Goal: Task Accomplishment & Management: Manage account settings

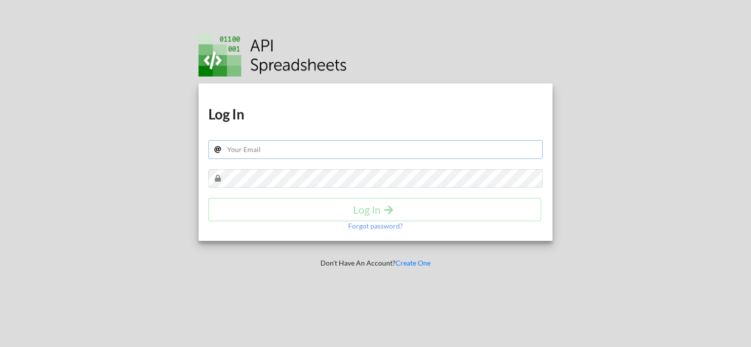
click at [262, 151] on input "text" at bounding box center [375, 149] width 335 height 19
click at [267, 146] on input "text" at bounding box center [375, 149] width 335 height 19
paste input "darshankavathiya007@gmail.com"
type input "darshankavathiya007@gmail.com"
click at [371, 209] on h4 "Log In" at bounding box center [375, 210] width 312 height 12
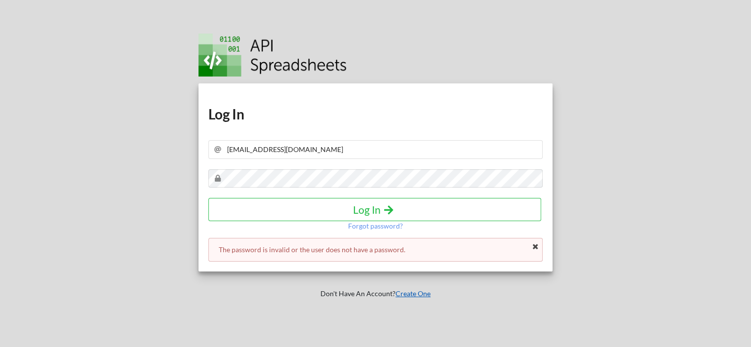
click at [409, 295] on link "Create One" at bounding box center [413, 294] width 35 height 8
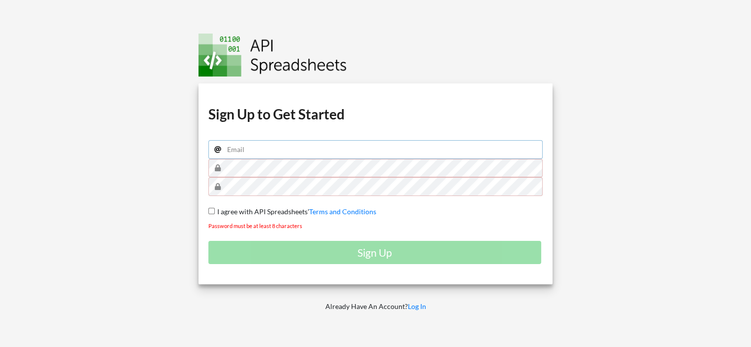
click at [251, 141] on input "email" at bounding box center [375, 149] width 335 height 19
type input "darshankavathiya007@gmail.com"
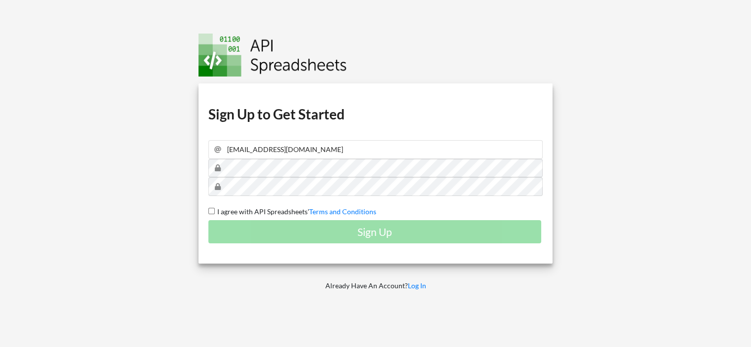
click at [206, 211] on div "Download hidden Download hidden Download hidden Download hidden Sign Up to Get …" at bounding box center [376, 173] width 355 height 180
click at [209, 210] on input "I agree with API Spreadsheets' Terms and Conditions" at bounding box center [211, 211] width 6 height 6
checkbox input "true"
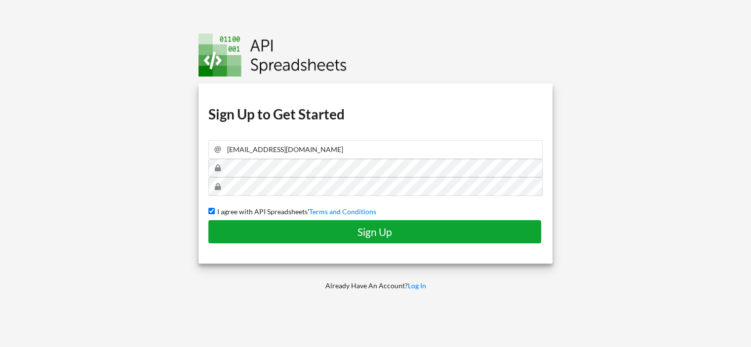
click at [413, 224] on button "Sign Up" at bounding box center [374, 231] width 333 height 23
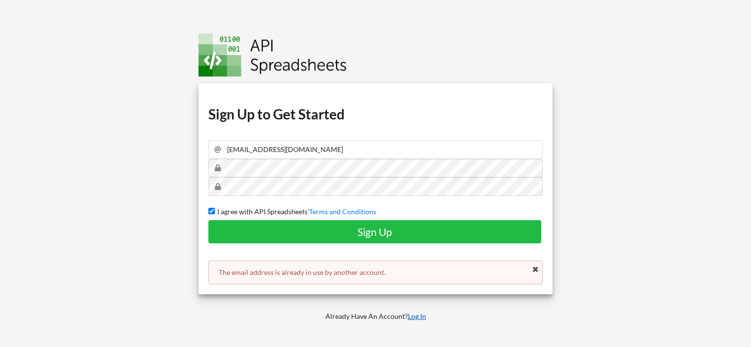
click at [418, 314] on link "Log In" at bounding box center [417, 316] width 18 height 8
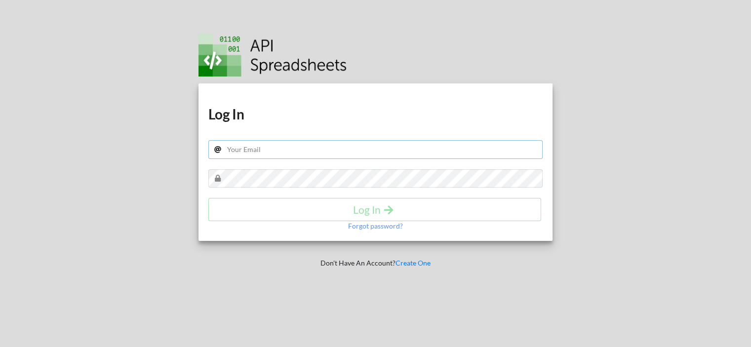
click at [250, 149] on input "text" at bounding box center [375, 149] width 335 height 19
type input "darshankavathiya007@gmail.com"
click at [379, 229] on p "Forgot password?" at bounding box center [375, 226] width 55 height 10
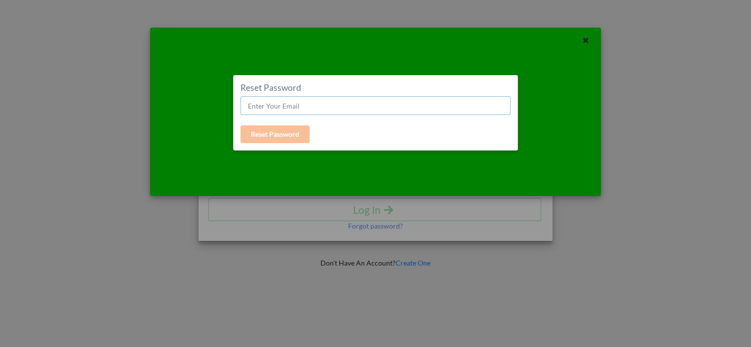
click at [275, 106] on input "text" at bounding box center [376, 105] width 270 height 19
type input "darshankavathiya007@gmail.com"
click at [277, 136] on button "Reset Password" at bounding box center [275, 134] width 69 height 18
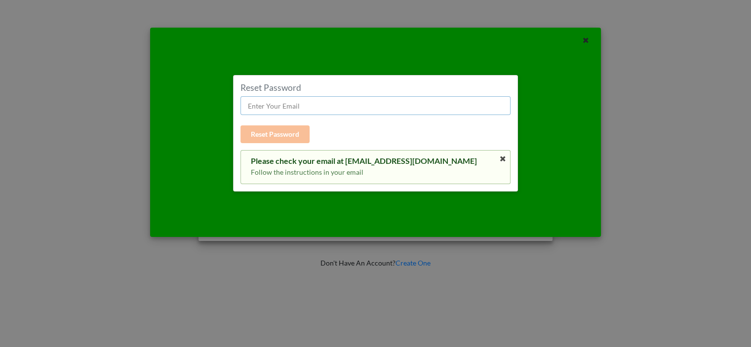
click at [275, 108] on input "text" at bounding box center [376, 105] width 270 height 19
click at [587, 40] on icon at bounding box center [586, 39] width 8 height 7
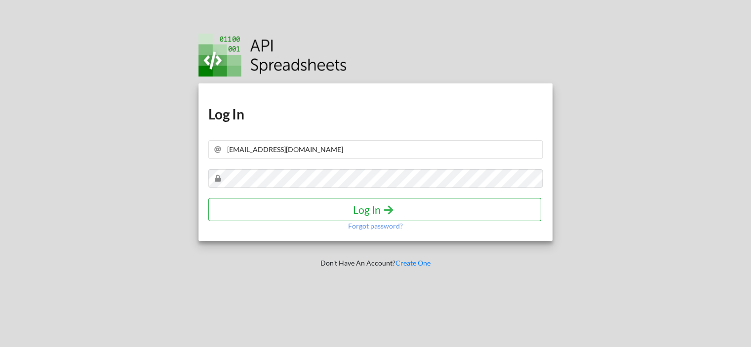
click at [358, 208] on h4 "Log In" at bounding box center [375, 210] width 312 height 12
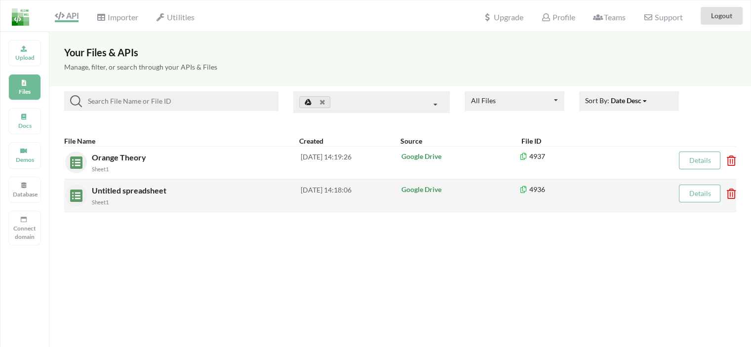
click at [730, 193] on icon at bounding box center [728, 191] width 3 height 4
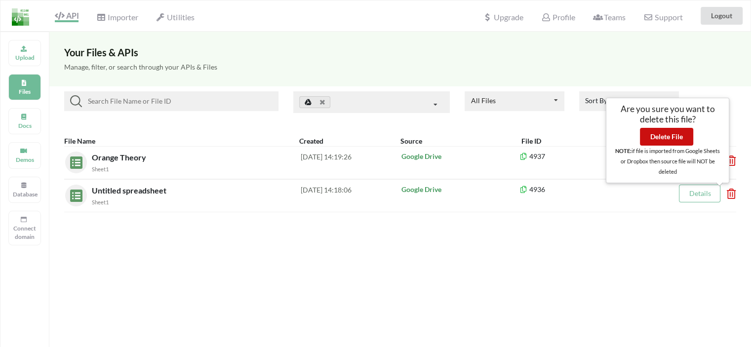
click at [685, 144] on button "Delete File" at bounding box center [666, 137] width 53 height 18
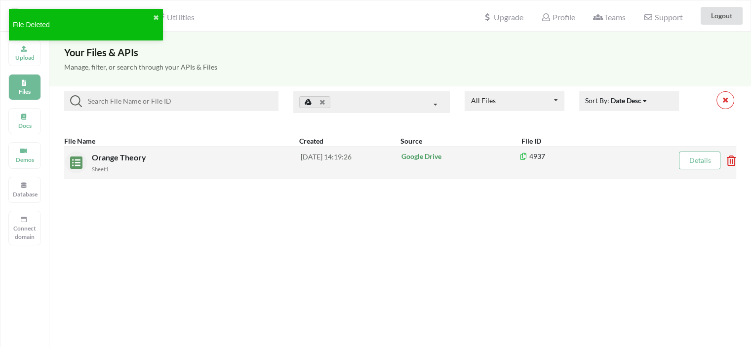
click at [730, 156] on icon at bounding box center [728, 158] width 3 height 4
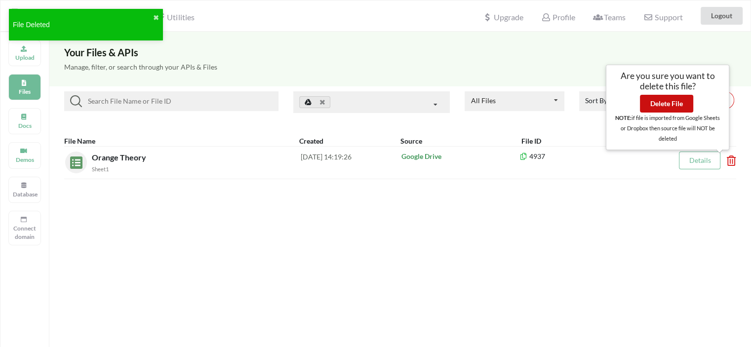
click at [670, 106] on button "Delete File" at bounding box center [666, 104] width 53 height 18
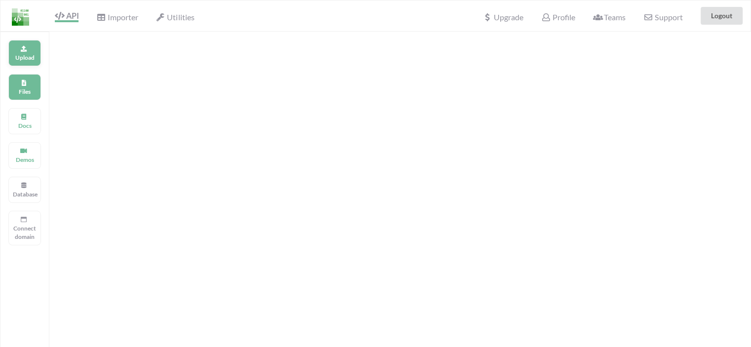
click at [25, 59] on p "Upload" at bounding box center [25, 57] width 24 height 8
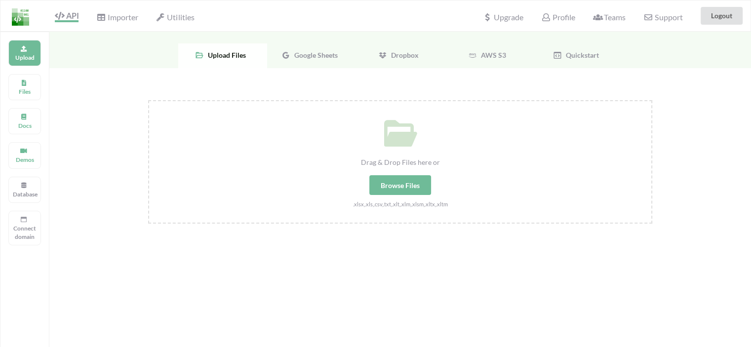
click at [399, 187] on div "Browse Files" at bounding box center [401, 185] width 62 height 20
click at [148, 100] on input "Drag & Drop Files here or Browse Files .xlsx,.xls,.csv,.txt,.xlt,.xlm,.xlsm,.xl…" at bounding box center [148, 100] width 0 height 0
click at [292, 55] on span "Google Sheets" at bounding box center [313, 55] width 47 height 8
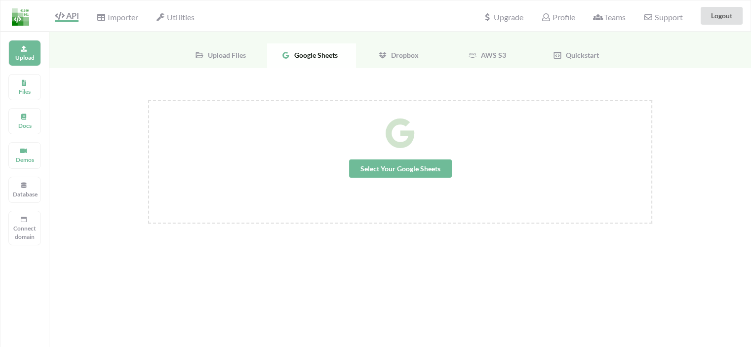
click at [378, 161] on span "Select Your Google Sheets" at bounding box center [400, 169] width 103 height 18
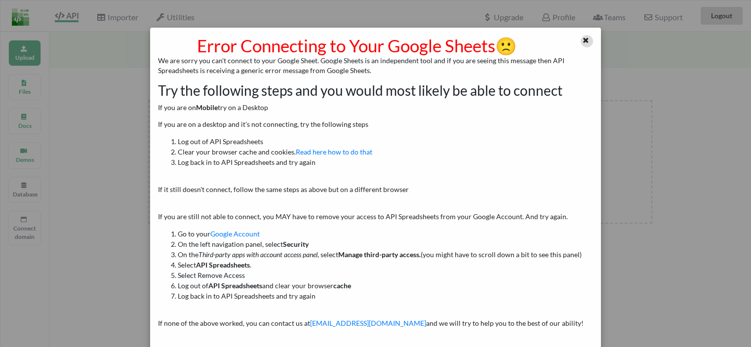
click at [584, 41] on icon at bounding box center [586, 39] width 8 height 7
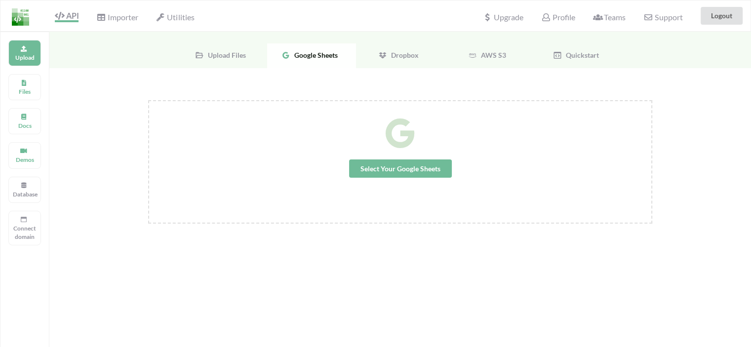
click at [372, 166] on span "Select Your Google Sheets" at bounding box center [400, 169] width 103 height 18
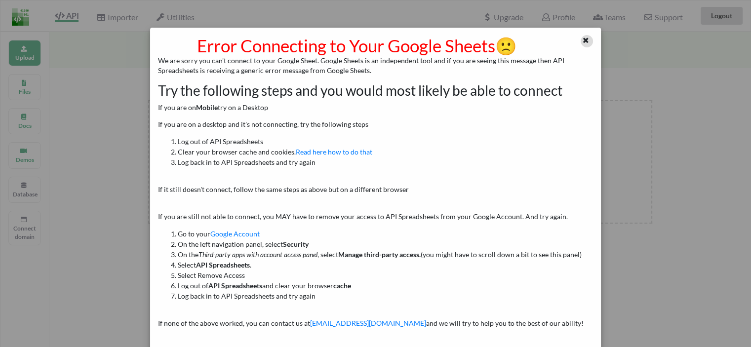
click at [582, 37] on icon at bounding box center [586, 39] width 8 height 7
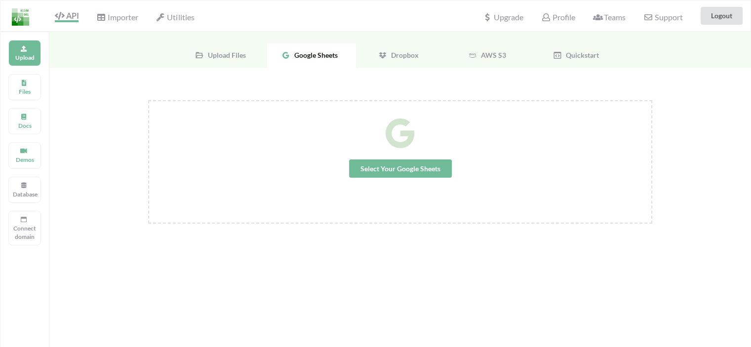
click at [411, 170] on span "Select Your Google Sheets" at bounding box center [400, 169] width 103 height 18
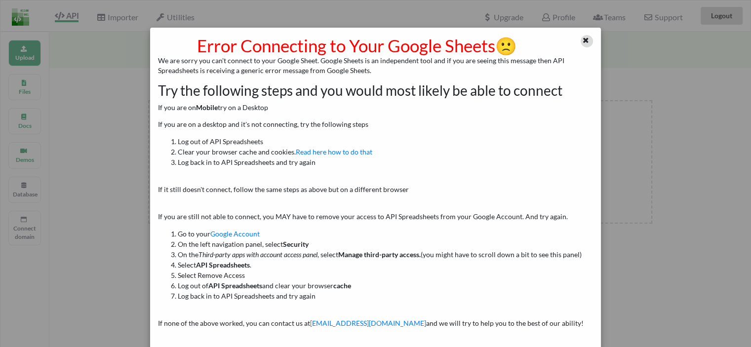
click at [582, 40] on icon at bounding box center [586, 39] width 8 height 7
